Goal: Task Accomplishment & Management: Manage account settings

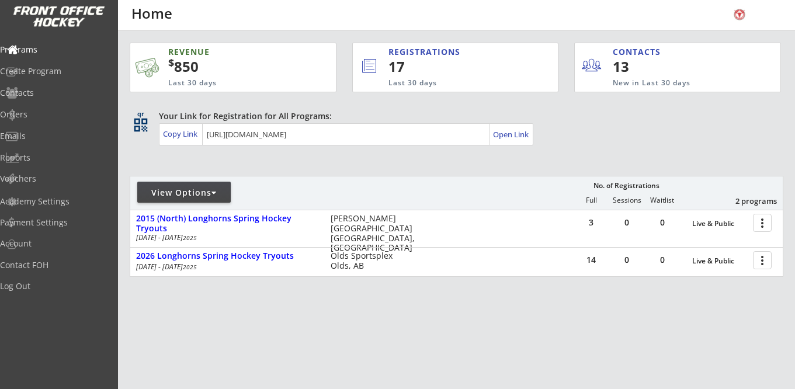
scroll to position [4, 0]
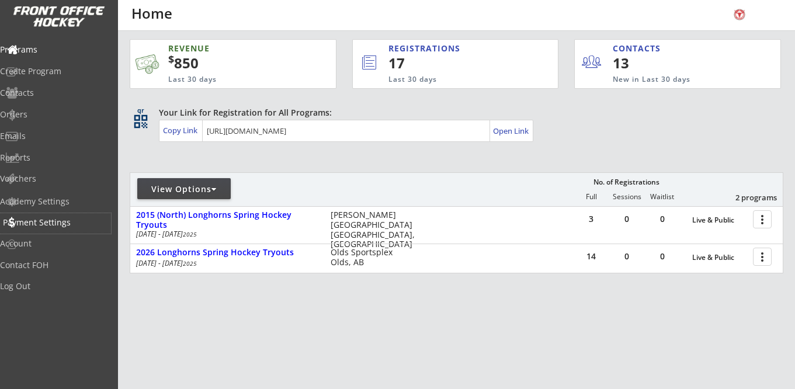
click at [59, 221] on div "Payment Settings" at bounding box center [55, 222] width 105 height 8
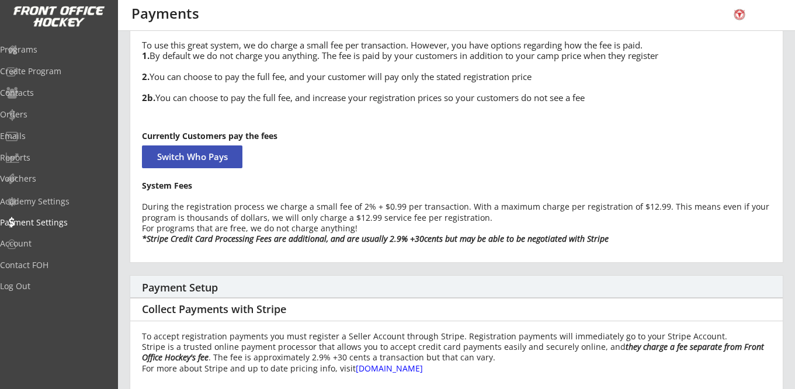
scroll to position [58, 0]
click at [54, 201] on div "Academy Settings" at bounding box center [55, 201] width 105 height 8
select select ""CAD""
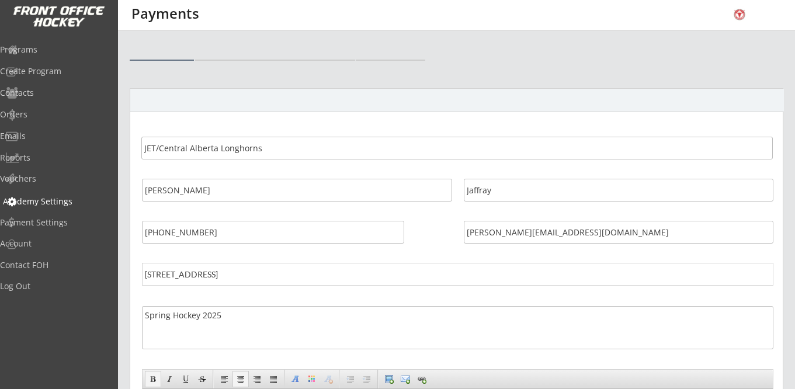
select select ""CAD""
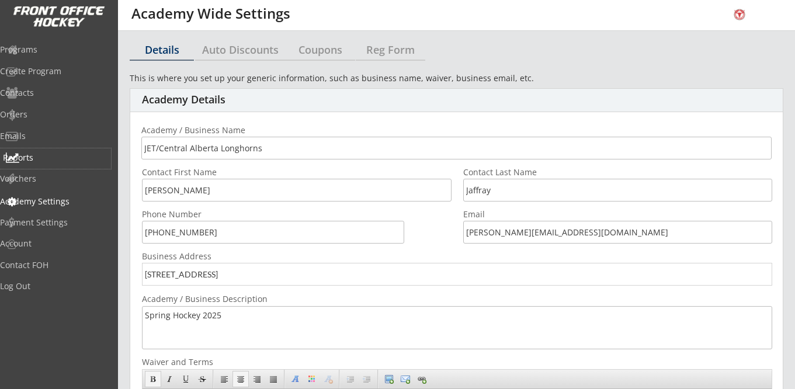
click at [39, 155] on div "Reports" at bounding box center [55, 158] width 105 height 8
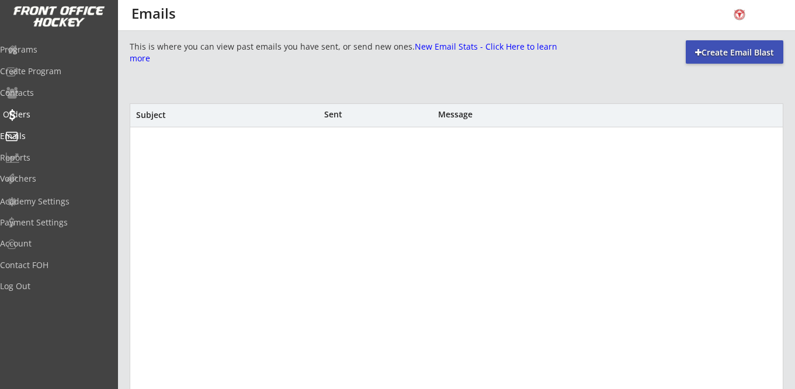
click at [36, 112] on div "Orders" at bounding box center [55, 114] width 105 height 8
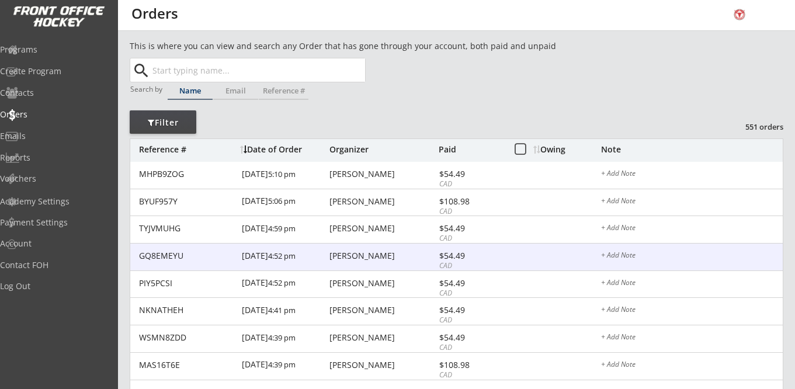
click at [350, 255] on div "[PERSON_NAME]" at bounding box center [382, 256] width 106 height 8
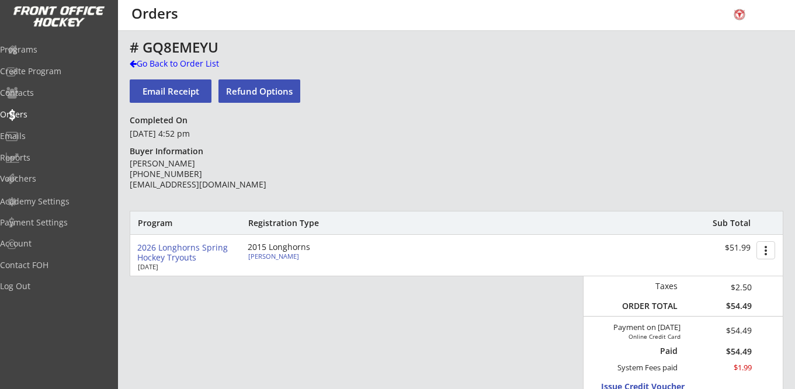
click at [767, 252] on button "more_vert" at bounding box center [765, 250] width 19 height 18
click at [336, 322] on div "Program Registration Type Sub Total 2026 Longhorns Spring Hockey Tryouts [DATE]…" at bounding box center [457, 311] width 654 height 200
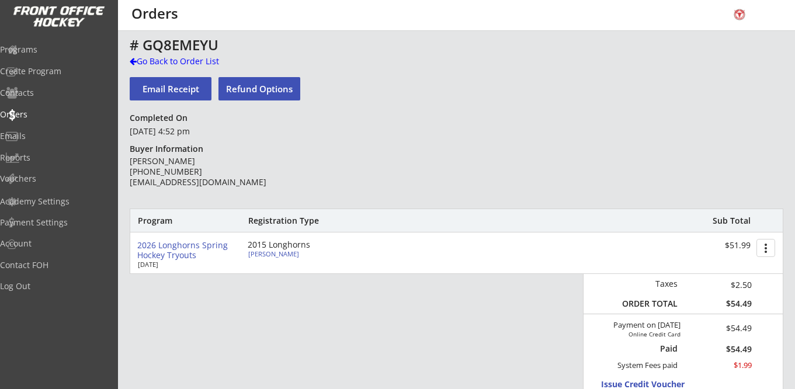
scroll to position [13, 0]
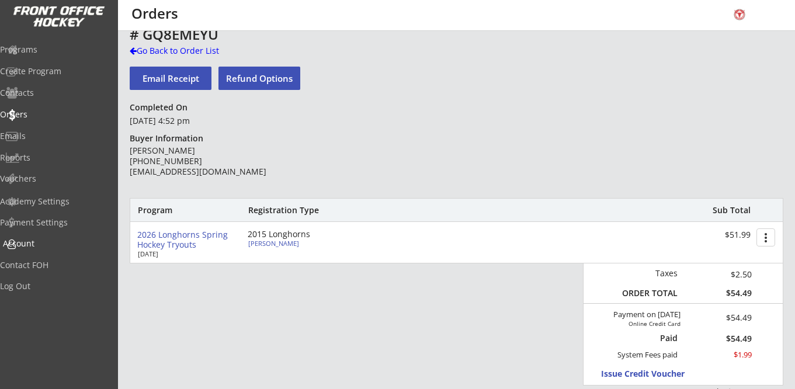
click at [46, 240] on div "Account" at bounding box center [55, 244] width 105 height 8
select select ""Yes""
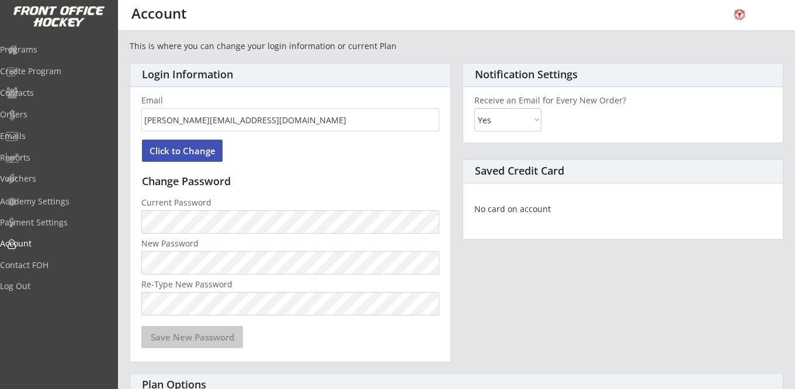
click at [738, 13] on img at bounding box center [739, 14] width 23 height 16
click at [741, 14] on img at bounding box center [739, 14] width 23 height 16
click at [54, 220] on div "Payment Settings" at bounding box center [55, 222] width 105 height 8
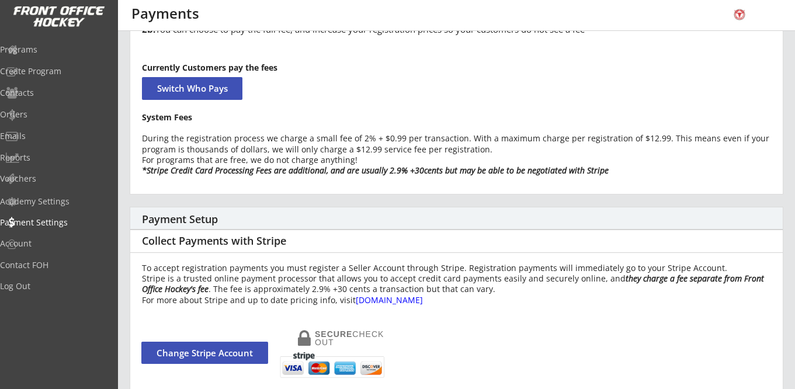
scroll to position [162, 0]
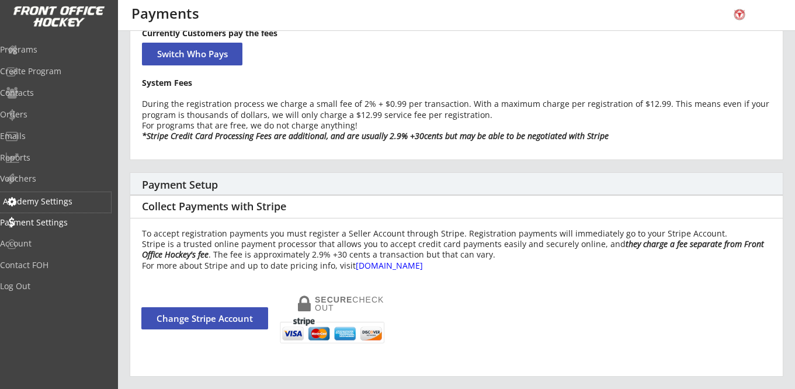
click at [47, 197] on div "Academy Settings" at bounding box center [55, 201] width 105 height 8
select select ""CAD""
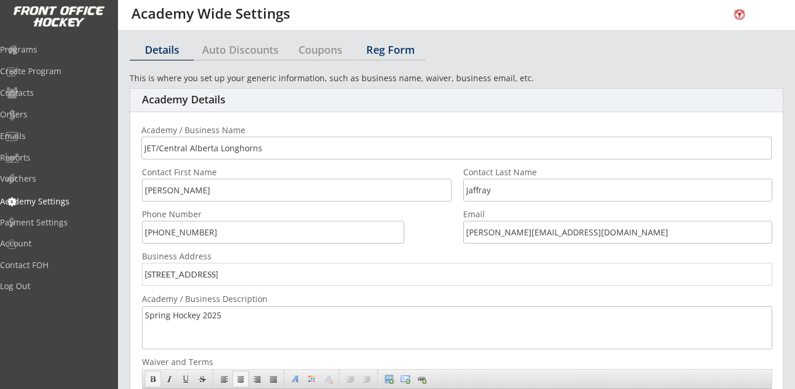
click at [397, 51] on div "Reg Form" at bounding box center [391, 49] width 70 height 11
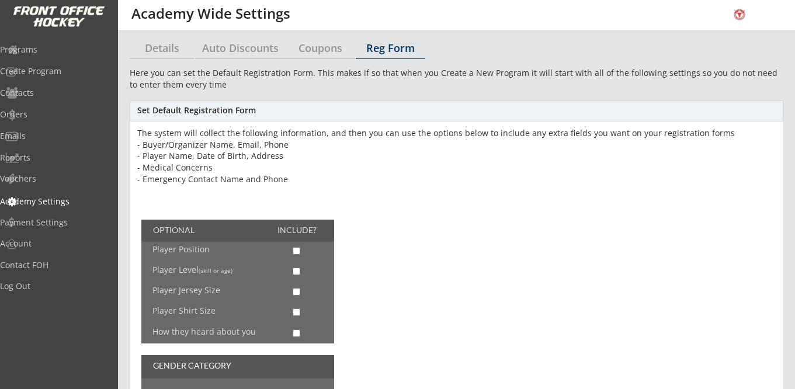
scroll to position [2, 0]
click at [37, 179] on div "Vouchers" at bounding box center [55, 179] width 105 height 8
select select ""Showing: Has Balance""
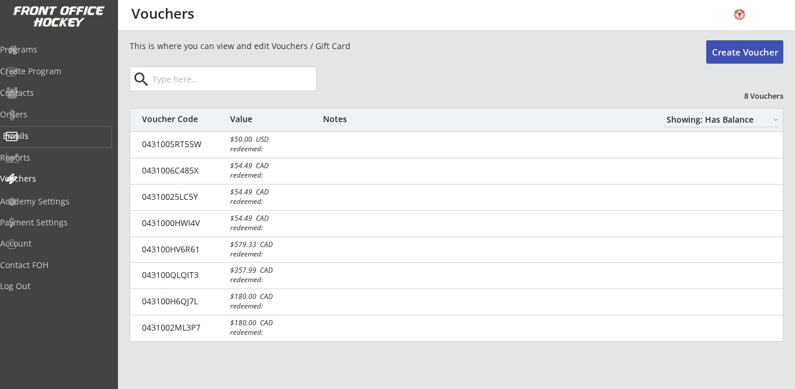
click at [39, 133] on div "Emails" at bounding box center [55, 136] width 105 height 8
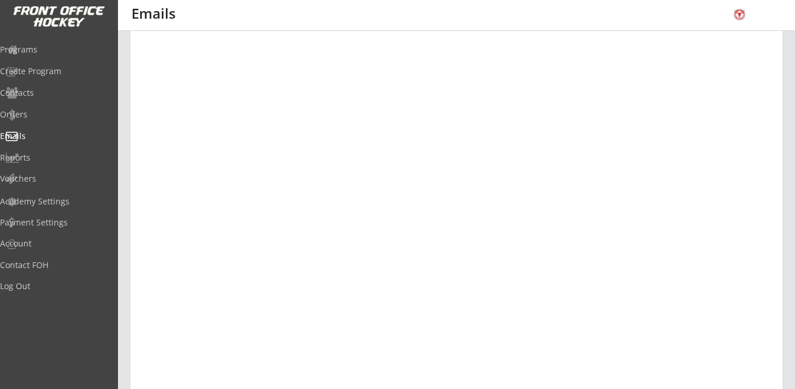
scroll to position [429, 0]
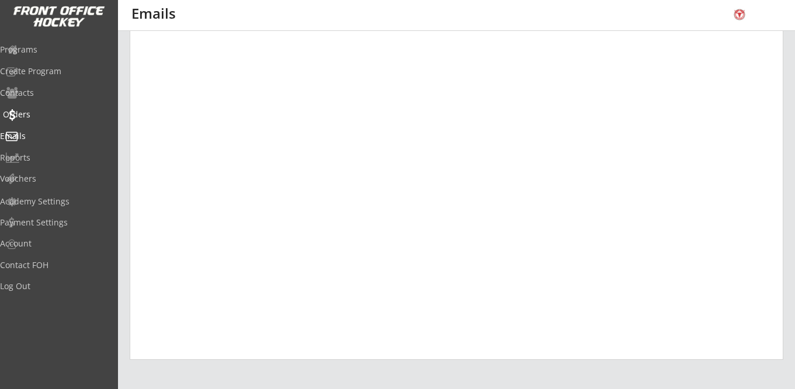
click at [48, 116] on div "Orders" at bounding box center [55, 114] width 105 height 8
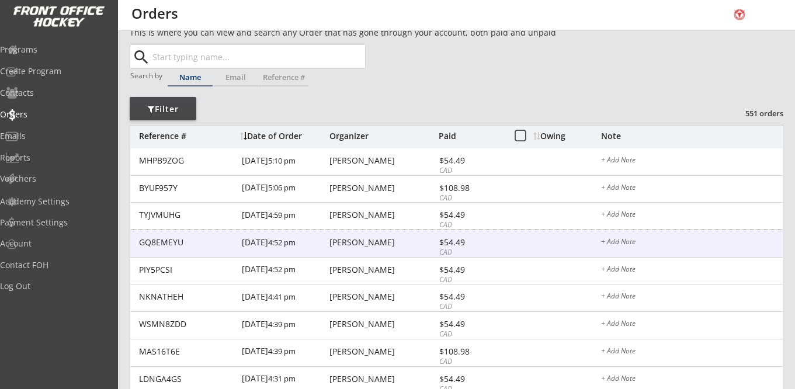
click at [345, 250] on div "GQ8EMEYU [DATE] 4:52 pm [PERSON_NAME] $54.49 CAD + Add Note" at bounding box center [456, 243] width 653 height 27
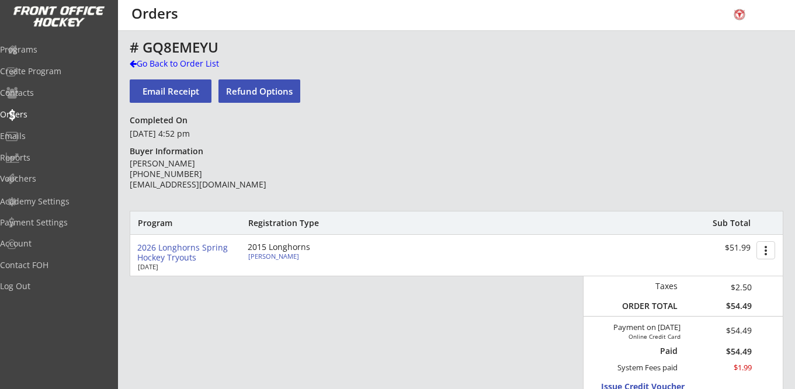
click at [185, 92] on button "Email Receipt" at bounding box center [171, 90] width 82 height 23
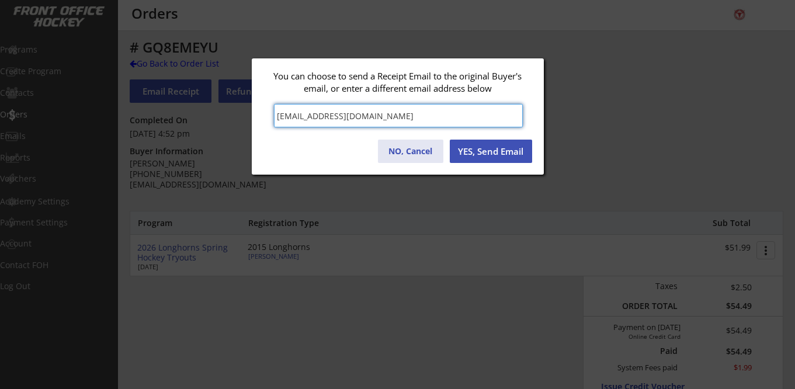
click at [402, 153] on button "NO, Cancel" at bounding box center [410, 151] width 65 height 23
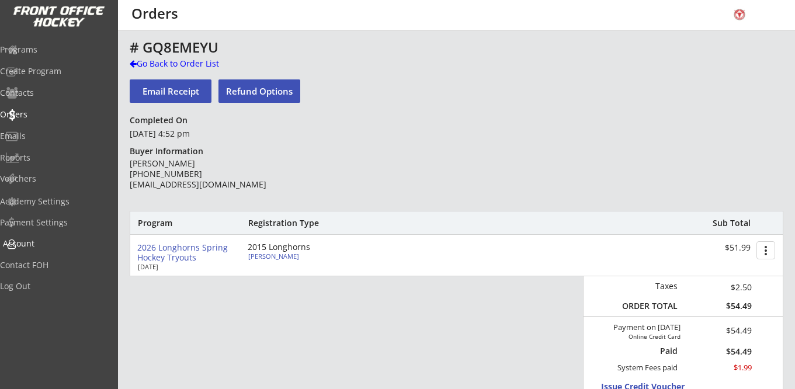
click at [48, 242] on div "Account" at bounding box center [55, 244] width 105 height 8
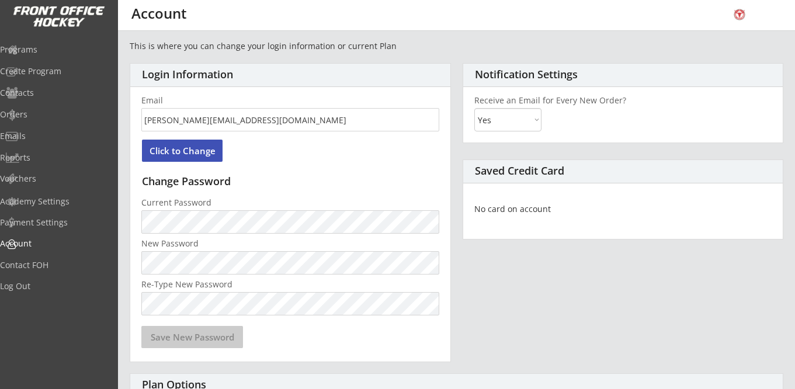
click at [76, 15] on img at bounding box center [59, 17] width 92 height 22
click at [46, 48] on div "Programs" at bounding box center [55, 50] width 105 height 8
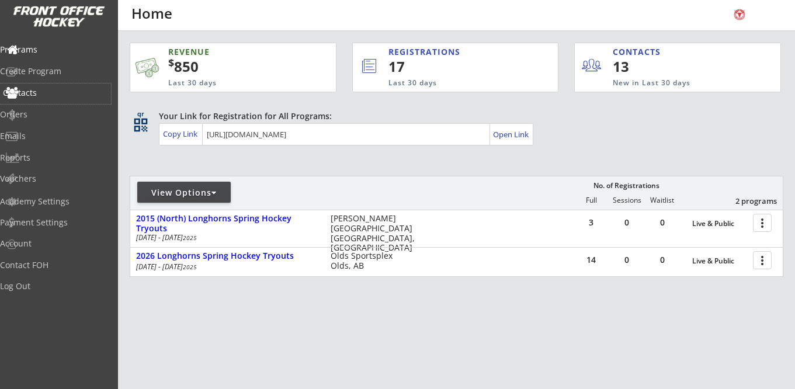
click at [56, 93] on div "Contacts" at bounding box center [55, 93] width 105 height 8
select select ""Players""
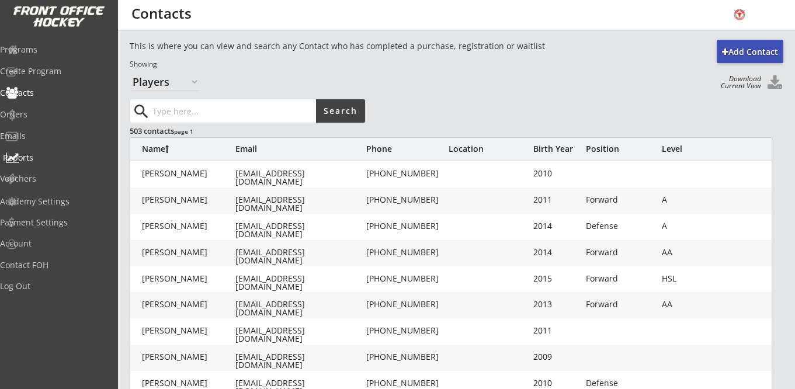
click at [41, 157] on div "Reports" at bounding box center [55, 158] width 105 height 8
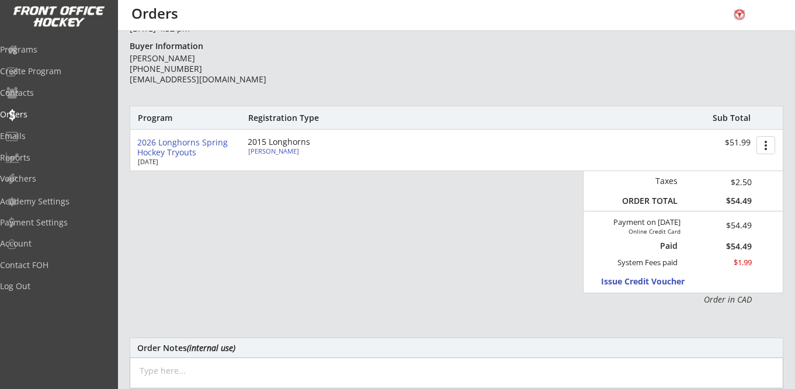
scroll to position [101, 0]
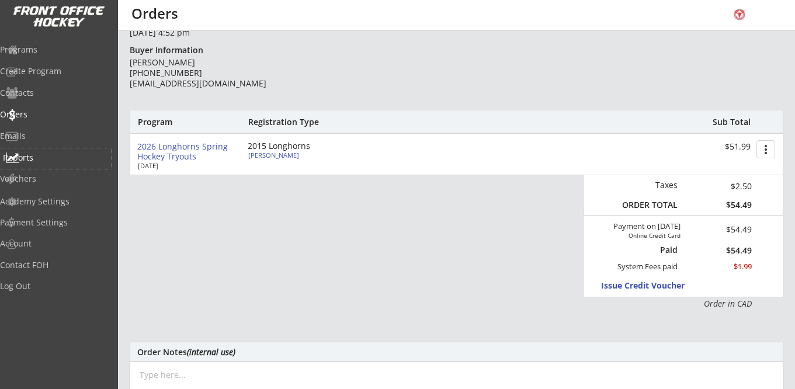
click at [37, 155] on div "Reports" at bounding box center [55, 158] width 105 height 8
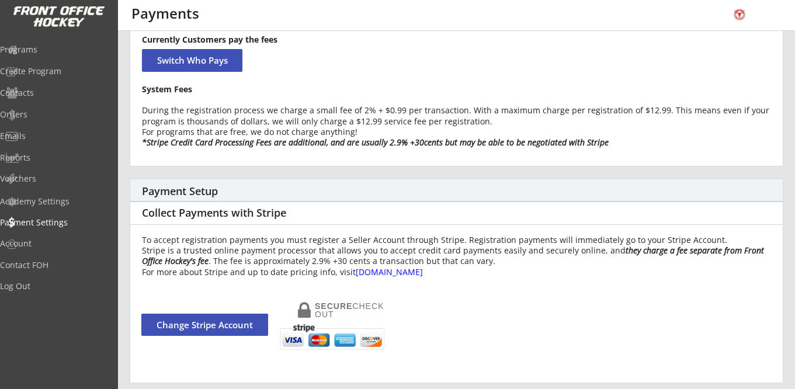
scroll to position [162, 0]
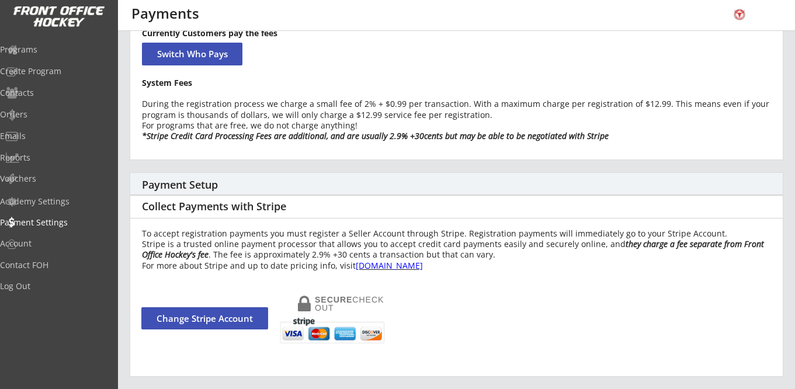
click at [384, 264] on font "[DOMAIN_NAME]" at bounding box center [389, 265] width 67 height 11
